Goal: Answer question/provide support

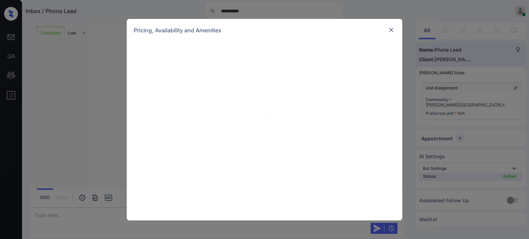
scroll to position [341, 0]
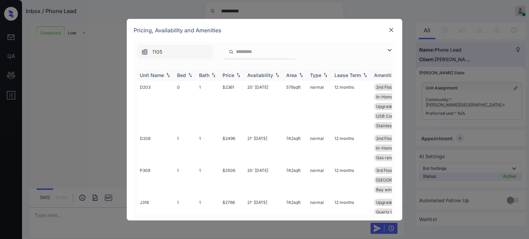
click at [186, 75] on div "Bed" at bounding box center [181, 75] width 9 height 6
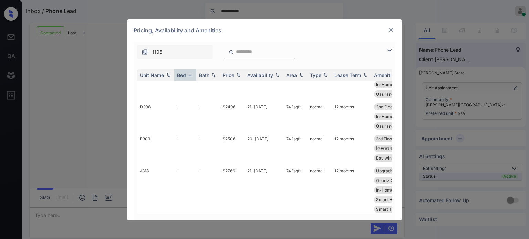
scroll to position [0, 0]
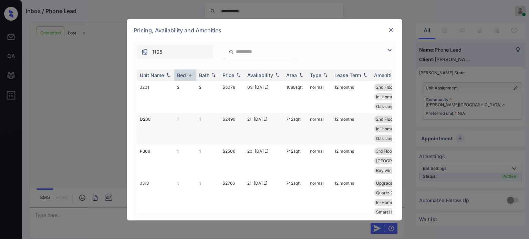
click at [234, 127] on td "$2496" at bounding box center [232, 129] width 25 height 32
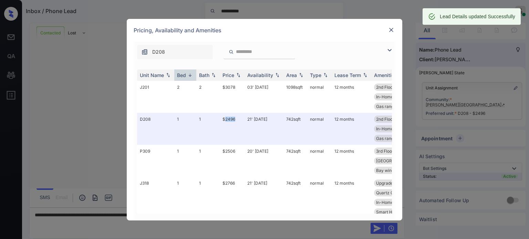
click at [394, 29] on img at bounding box center [391, 30] width 7 height 7
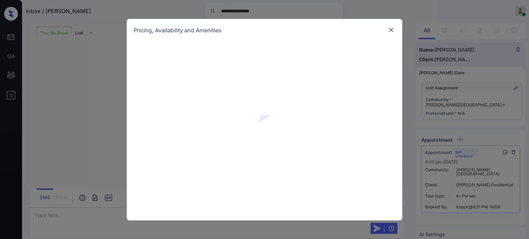
scroll to position [298, 0]
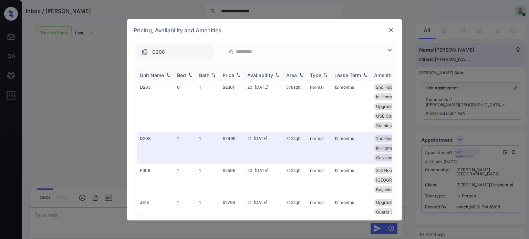
click at [185, 75] on div "Bed" at bounding box center [181, 75] width 9 height 6
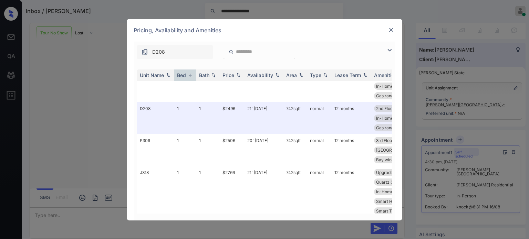
scroll to position [0, 0]
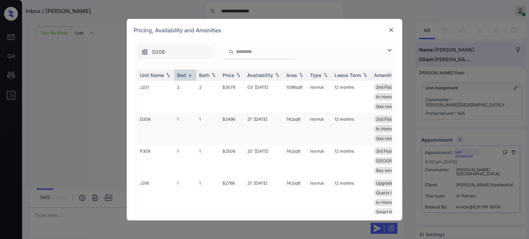
click at [182, 128] on td "1" at bounding box center [185, 129] width 22 height 32
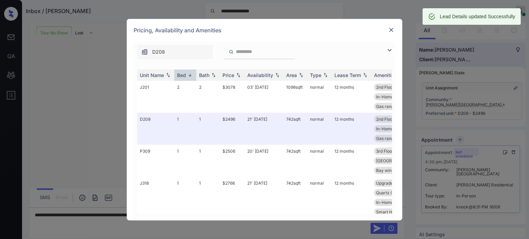
click at [393, 32] on img at bounding box center [391, 30] width 7 height 7
